Goal: Task Accomplishment & Management: Manage account settings

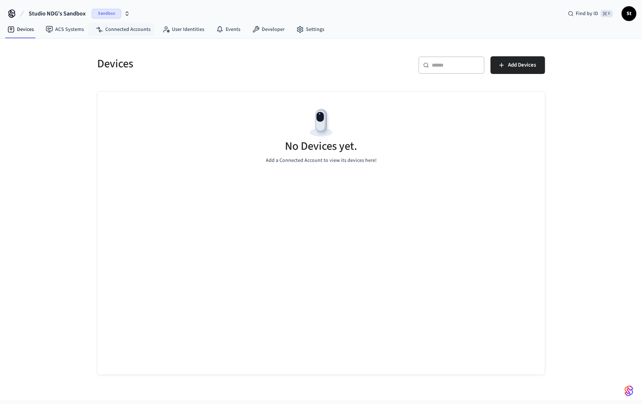
click at [105, 15] on span "Sandbox" at bounding box center [106, 14] width 29 height 10
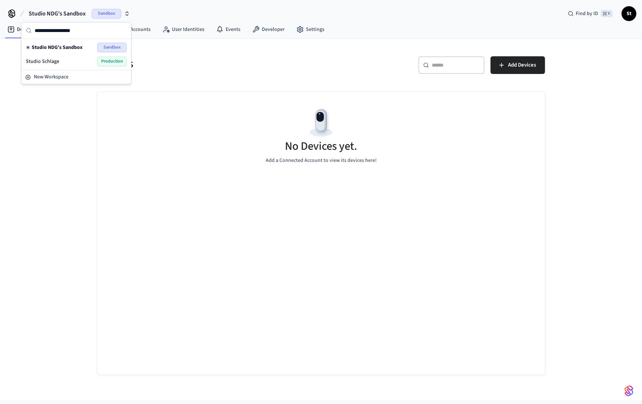
click at [108, 60] on span "Production" at bounding box center [111, 62] width 29 height 10
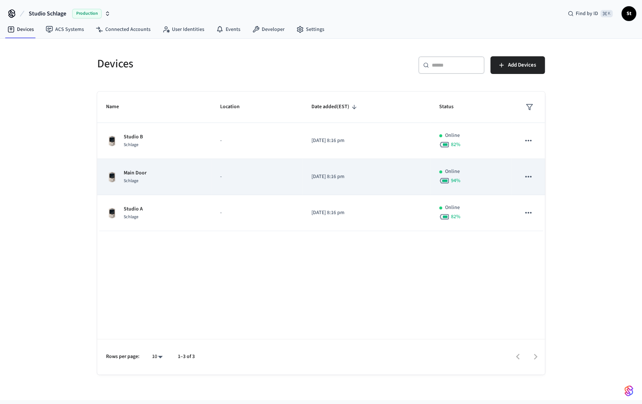
click at [139, 174] on p "Main Door" at bounding box center [135, 173] width 23 height 8
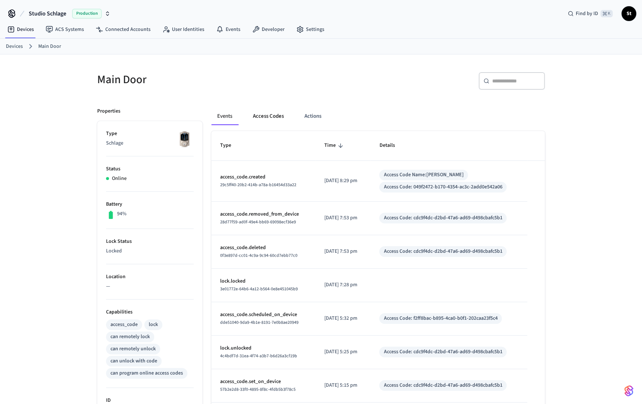
click at [272, 116] on button "Access Codes" at bounding box center [268, 117] width 43 height 18
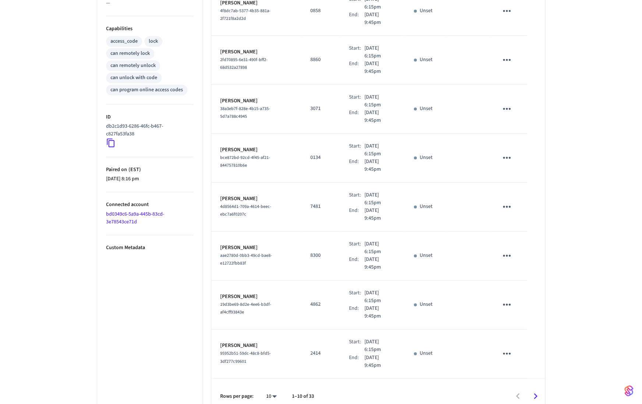
scroll to position [294, 0]
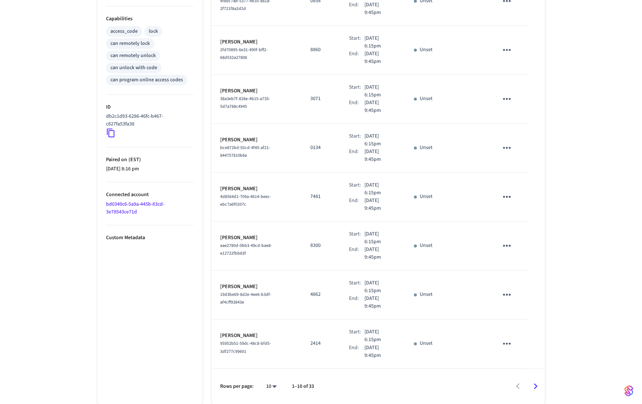
click at [536, 386] on icon "Go to next page" at bounding box center [535, 386] width 11 height 11
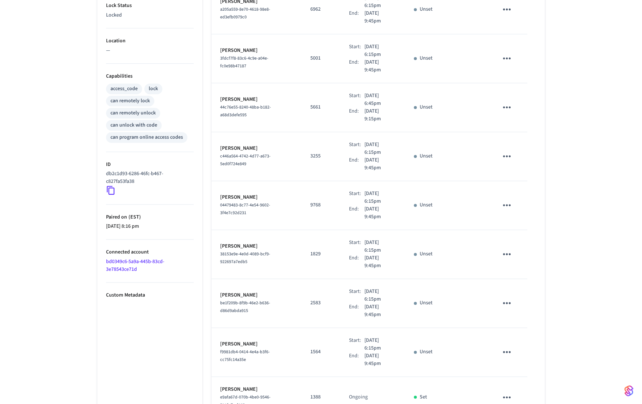
scroll to position [280, 0]
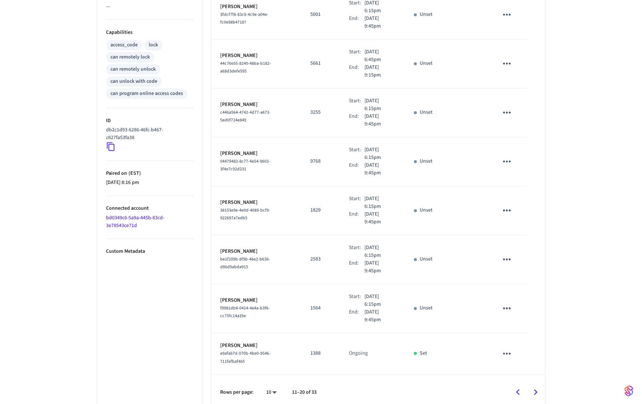
click at [535, 387] on icon "Go to next page" at bounding box center [535, 392] width 11 height 11
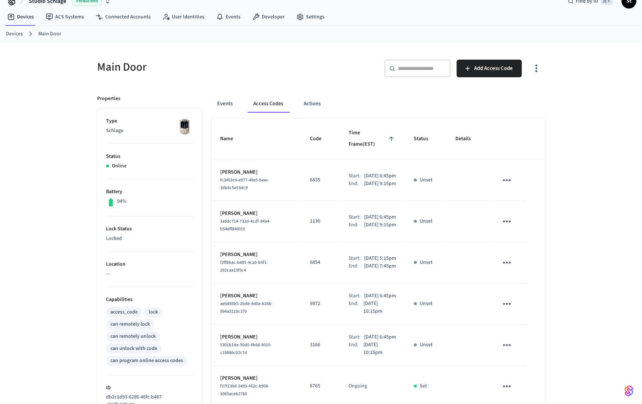
scroll to position [0, 0]
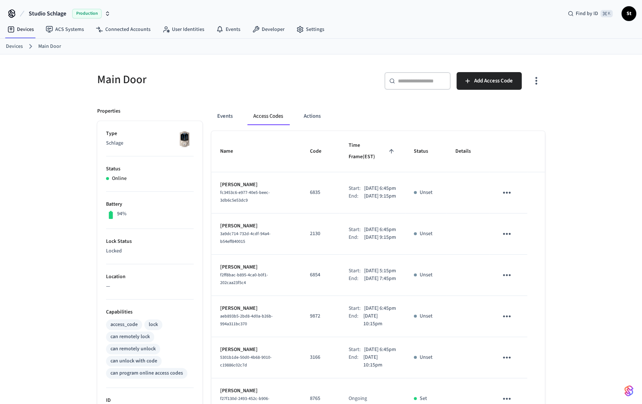
click at [15, 44] on link "Devices" at bounding box center [14, 47] width 17 height 8
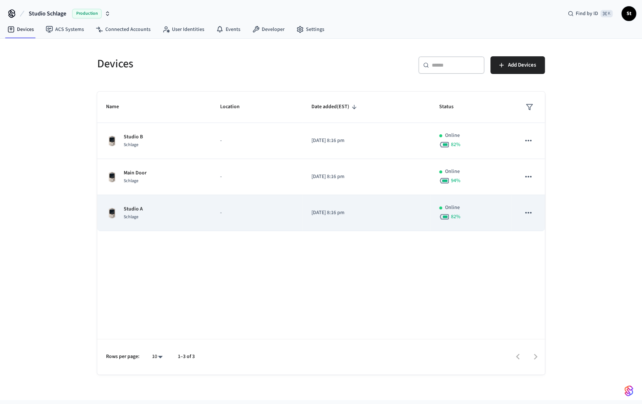
click at [135, 210] on p "Studio A" at bounding box center [133, 210] width 19 height 8
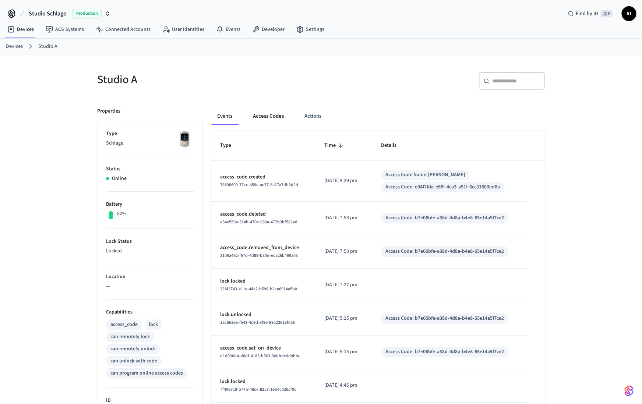
click at [264, 116] on button "Access Codes" at bounding box center [268, 117] width 43 height 18
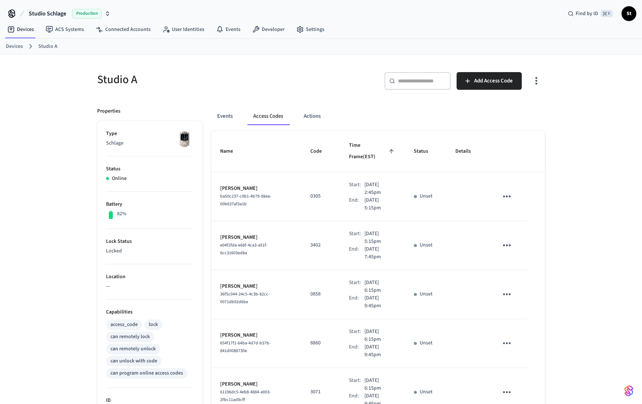
click at [15, 46] on link "Devices" at bounding box center [14, 47] width 17 height 8
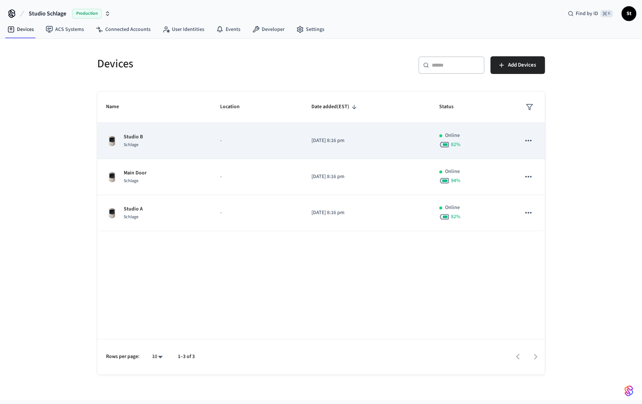
click at [141, 152] on td "Studio B Schlage" at bounding box center [154, 141] width 114 height 36
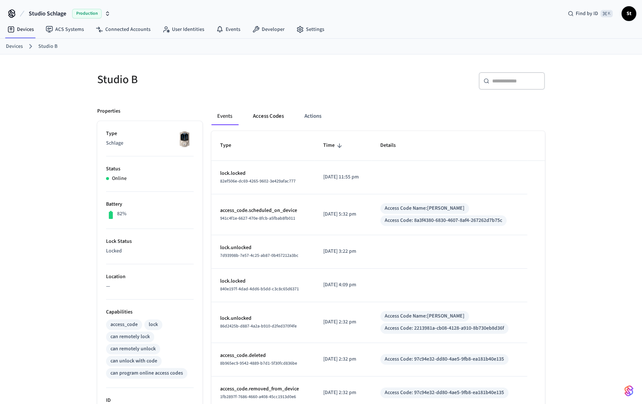
click at [264, 120] on button "Access Codes" at bounding box center [268, 117] width 43 height 18
